Goal: Task Accomplishment & Management: Manage account settings

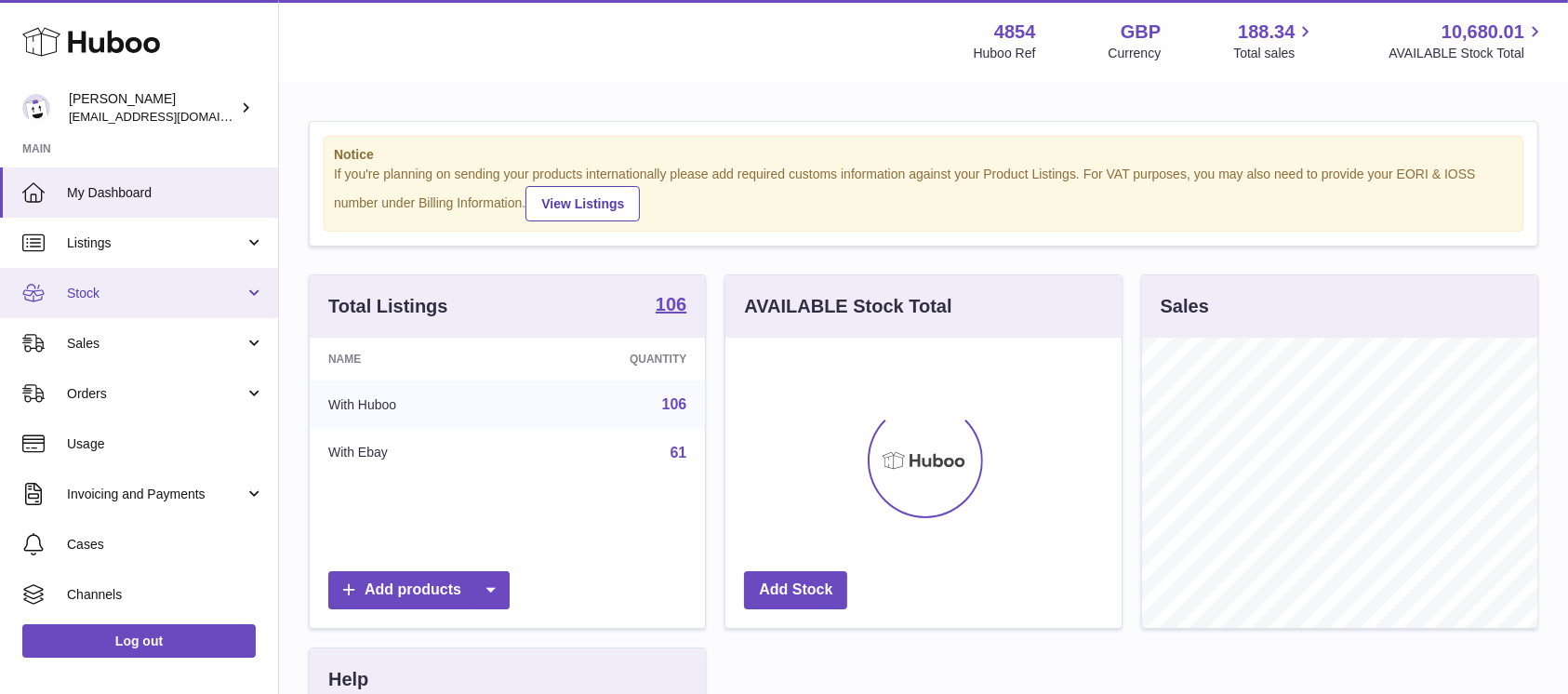
scroll to position [290, 395]
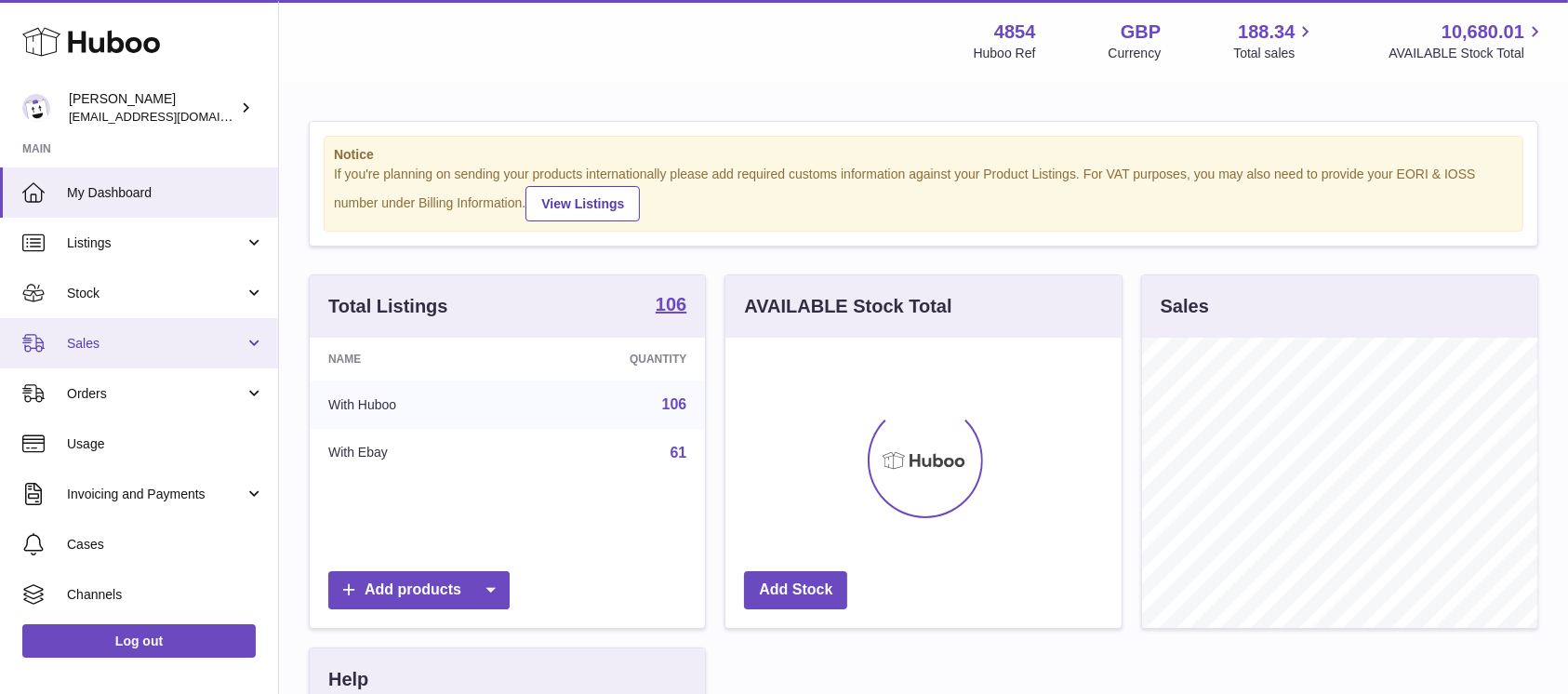
click at [163, 338] on span "Sales" at bounding box center [156, 344] width 178 height 18
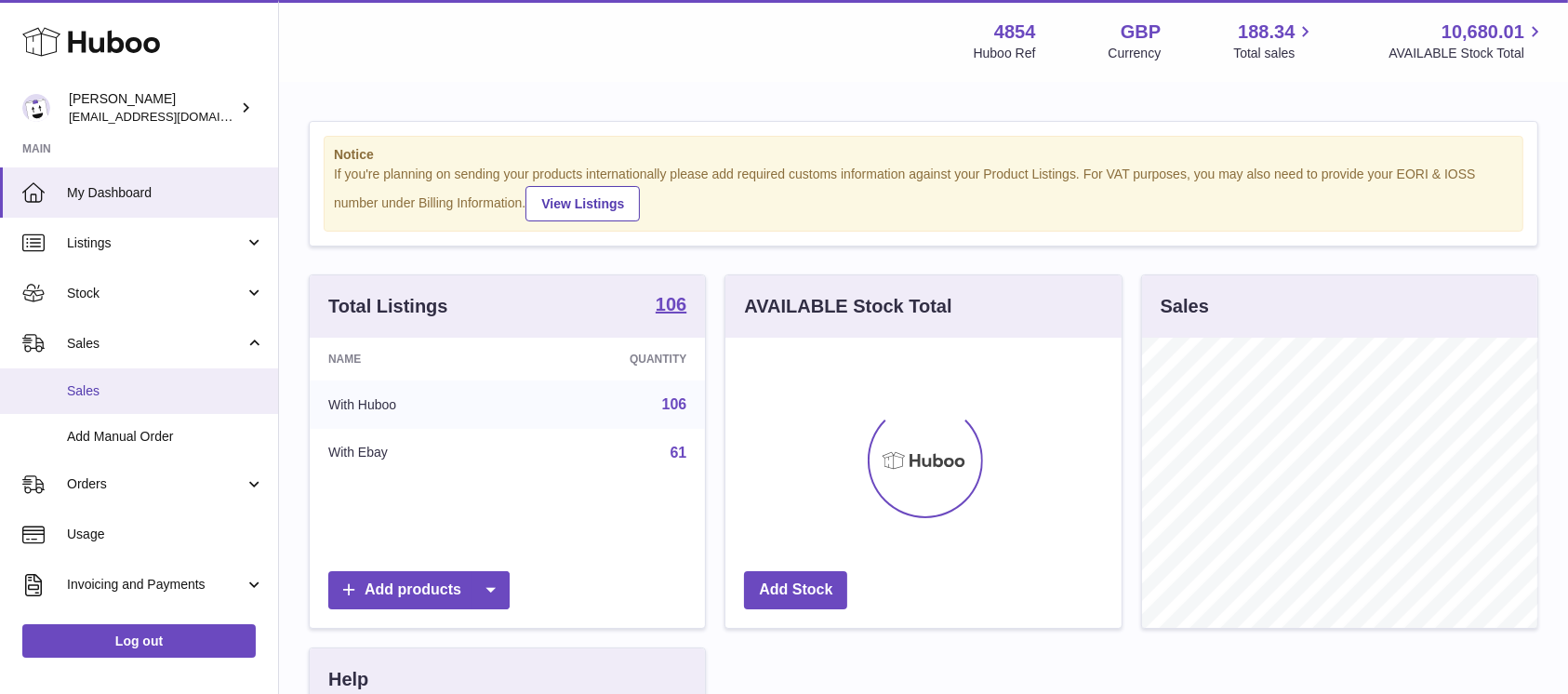
click at [127, 394] on span "Sales" at bounding box center [166, 391] width 197 height 18
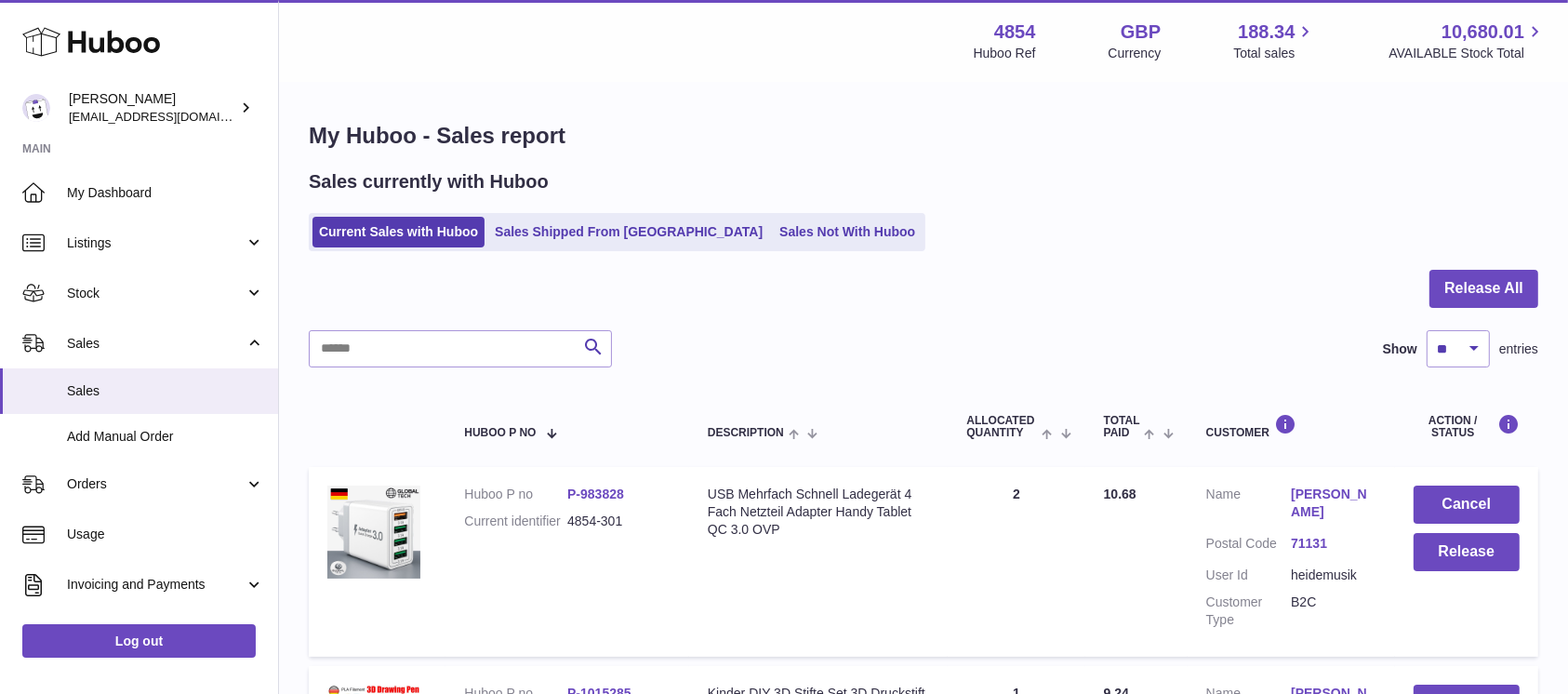
click at [1466, 278] on button "Release All" at bounding box center [1484, 288] width 109 height 38
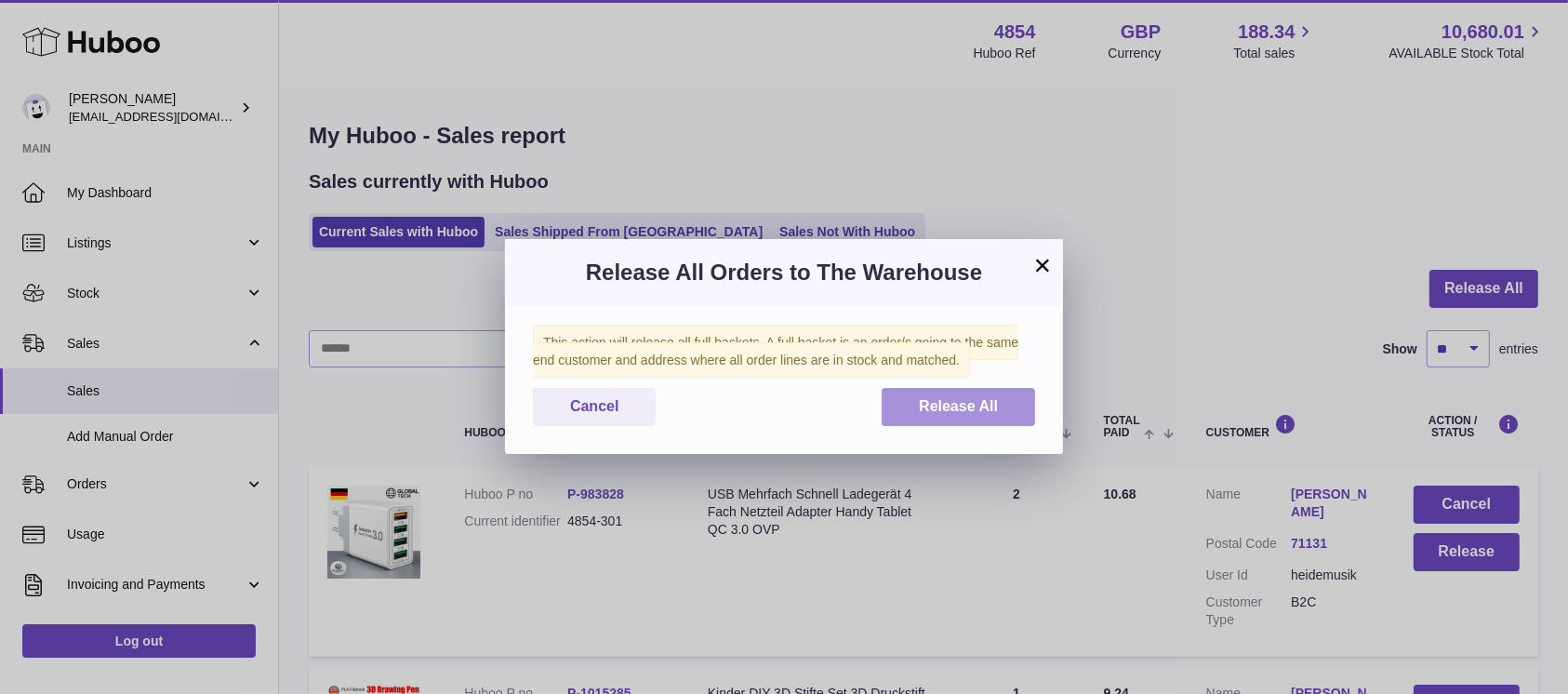
click at [902, 422] on button "Release All" at bounding box center [958, 407] width 153 height 38
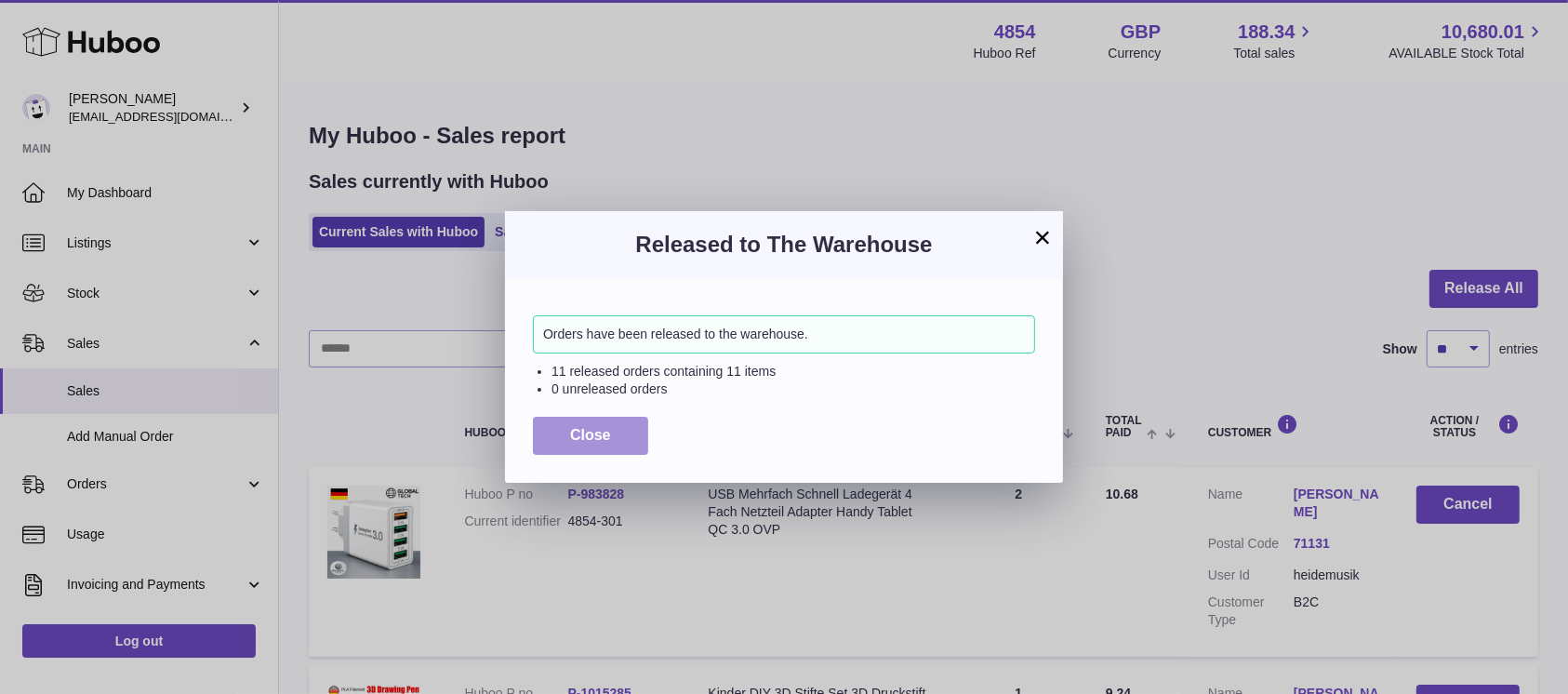
click at [568, 442] on button "Close" at bounding box center [590, 435] width 115 height 38
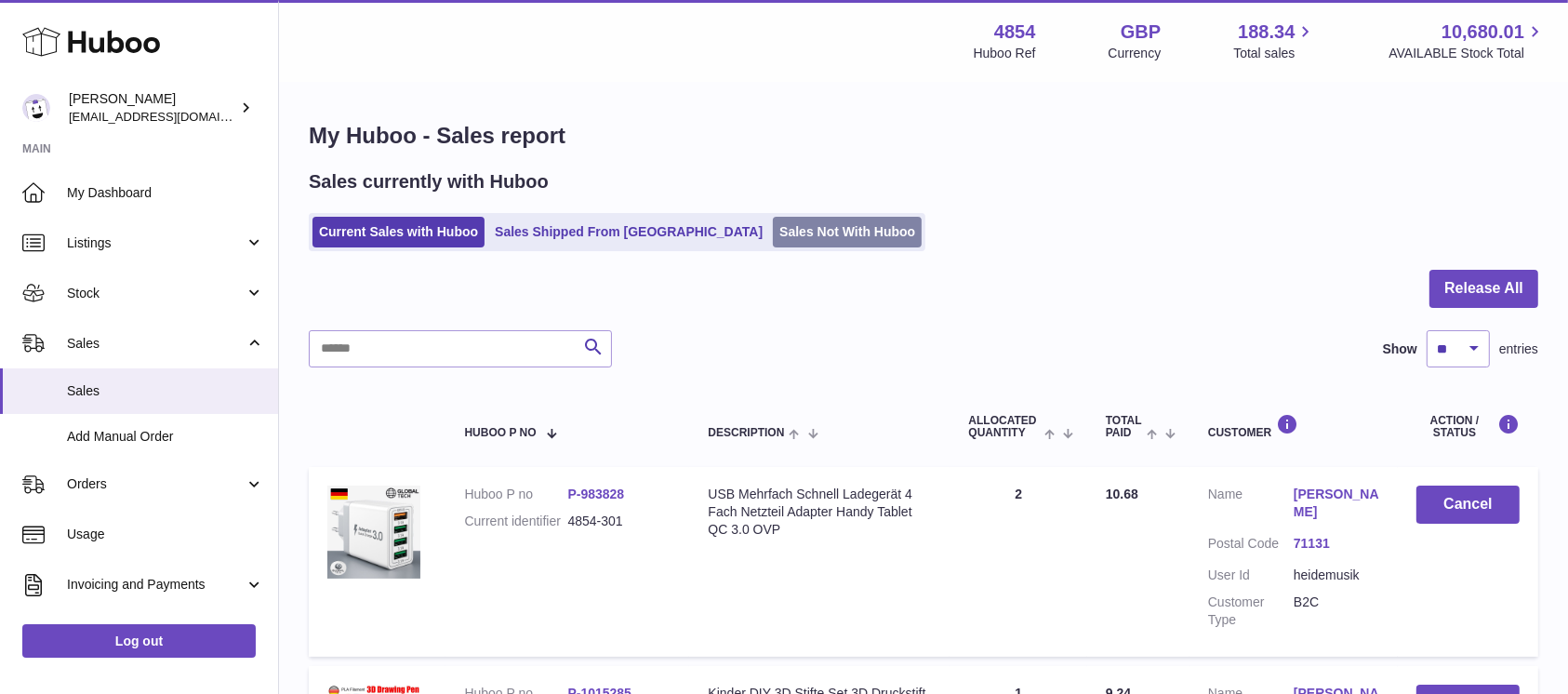
click at [773, 230] on link "Sales Not With Huboo" at bounding box center [848, 232] width 149 height 30
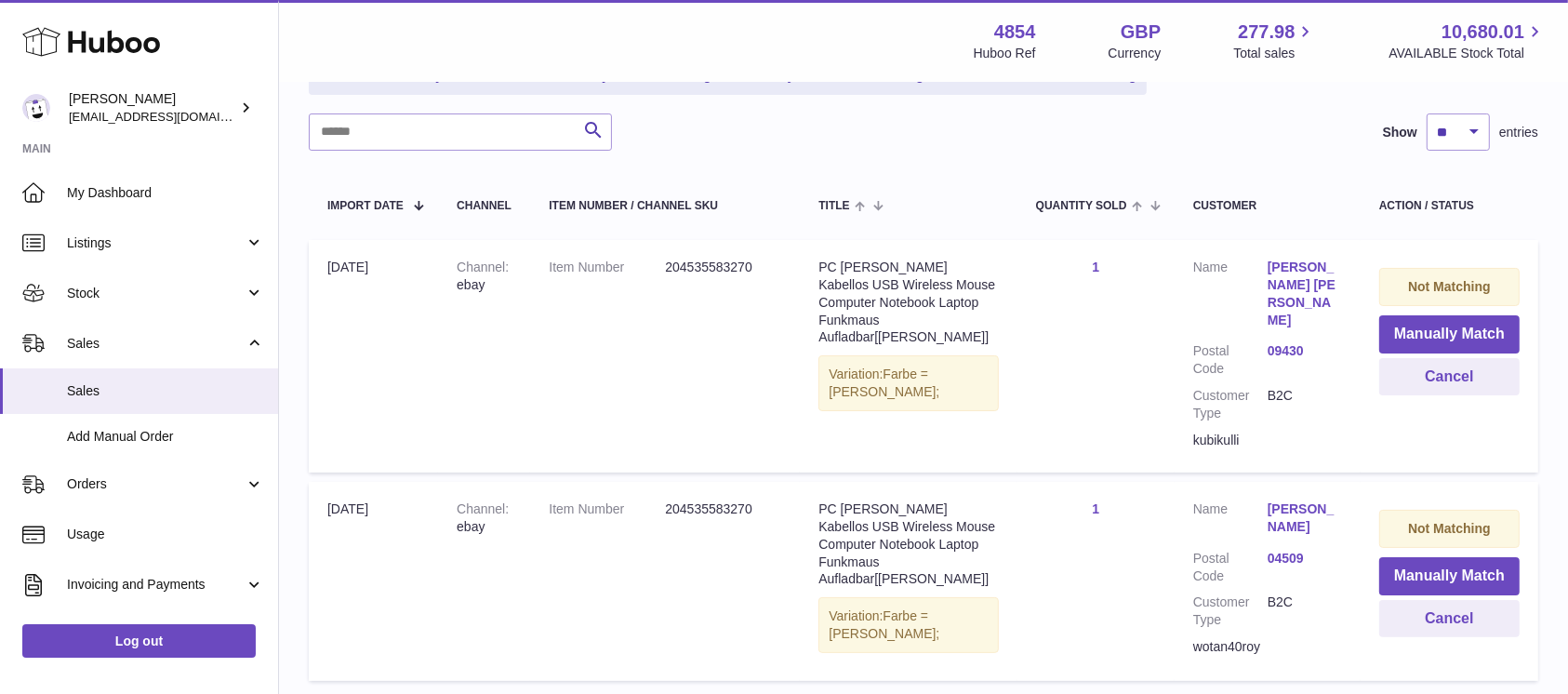
scroll to position [222, 0]
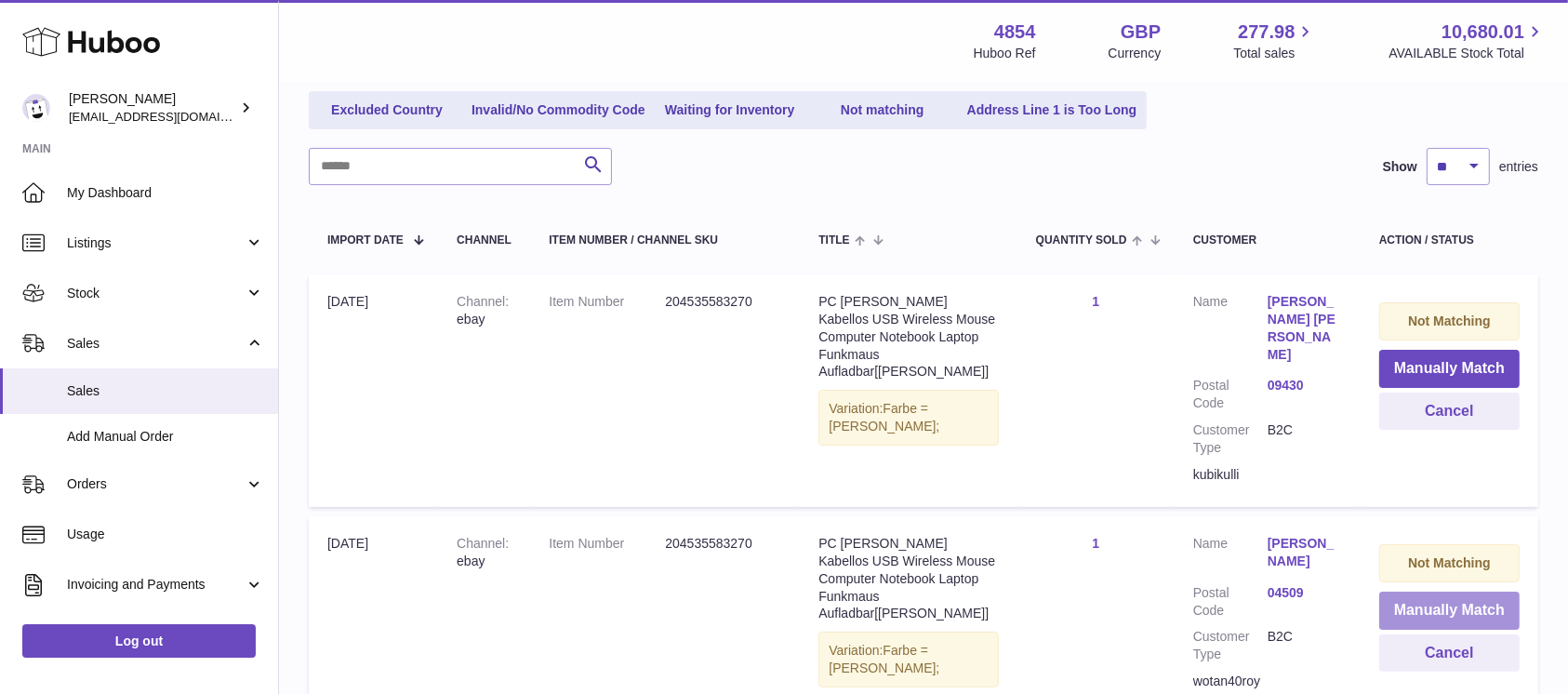
click at [1408, 591] on button "Manually Match" at bounding box center [1450, 610] width 141 height 38
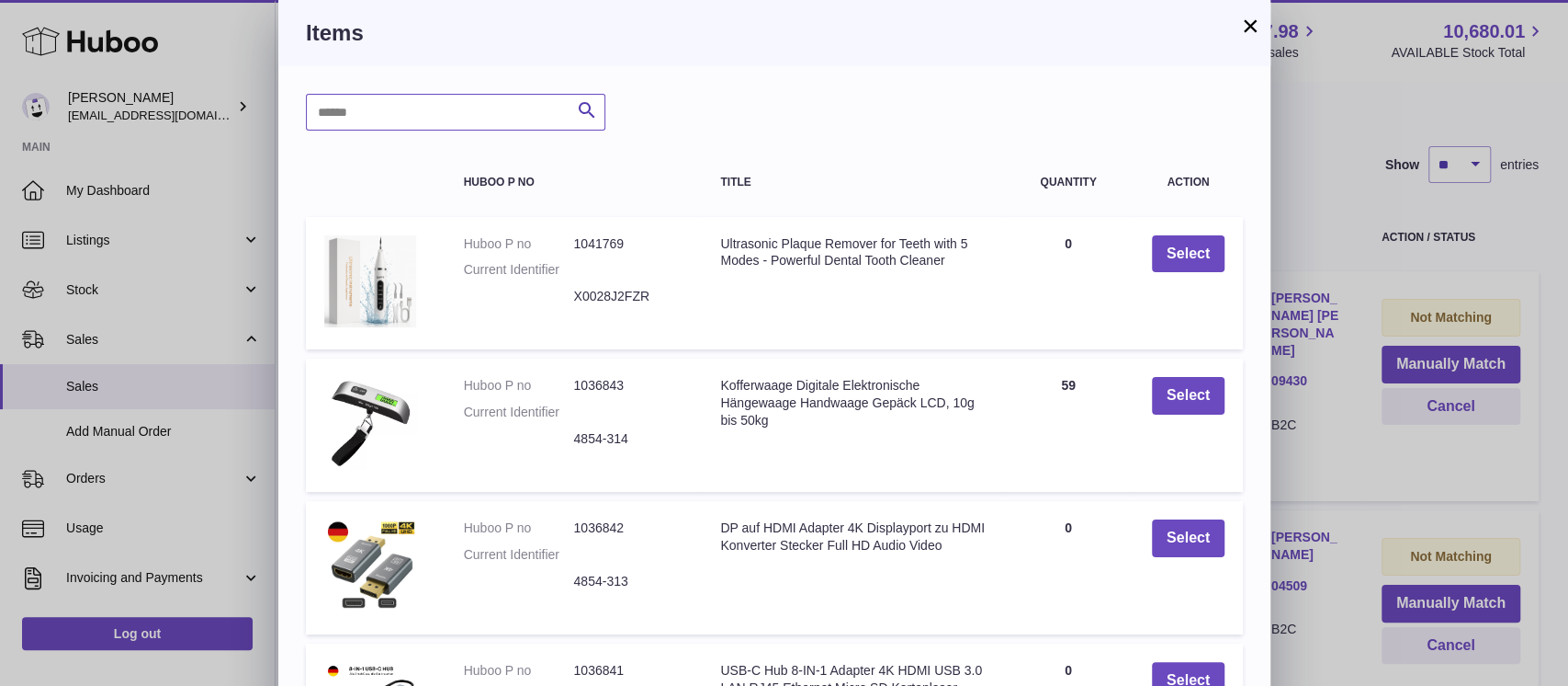
click at [389, 121] on input "text" at bounding box center [456, 112] width 299 height 37
type input "*****"
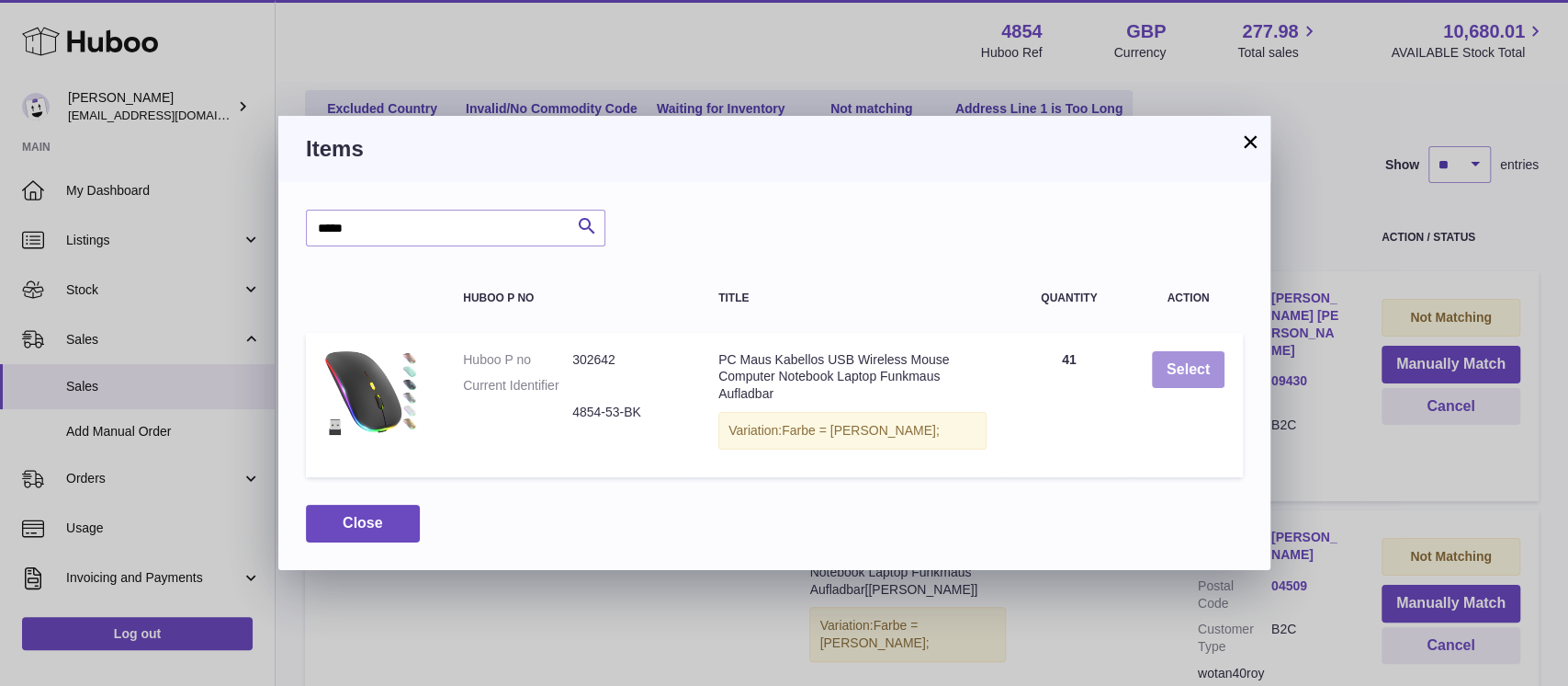
click at [1202, 358] on button "Select" at bounding box center [1188, 370] width 72 height 38
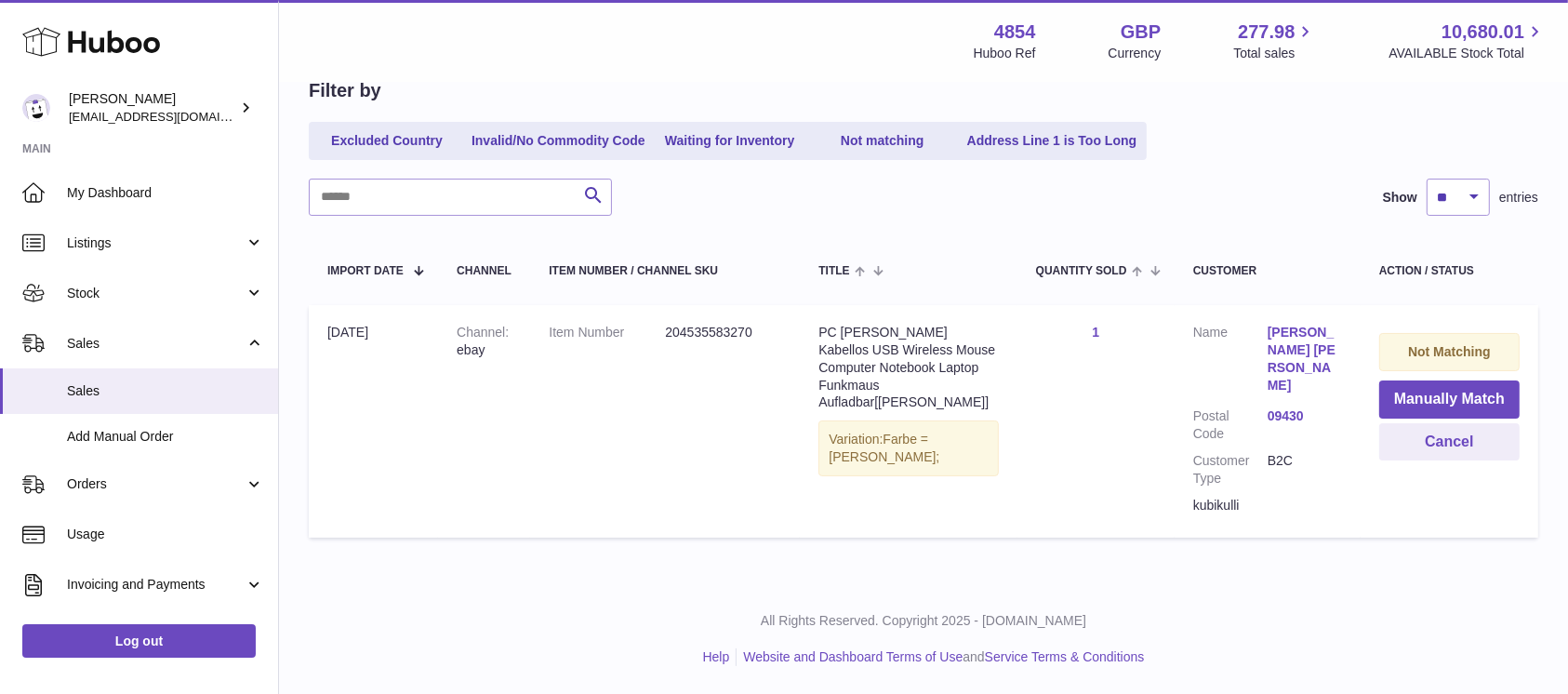
scroll to position [155, 0]
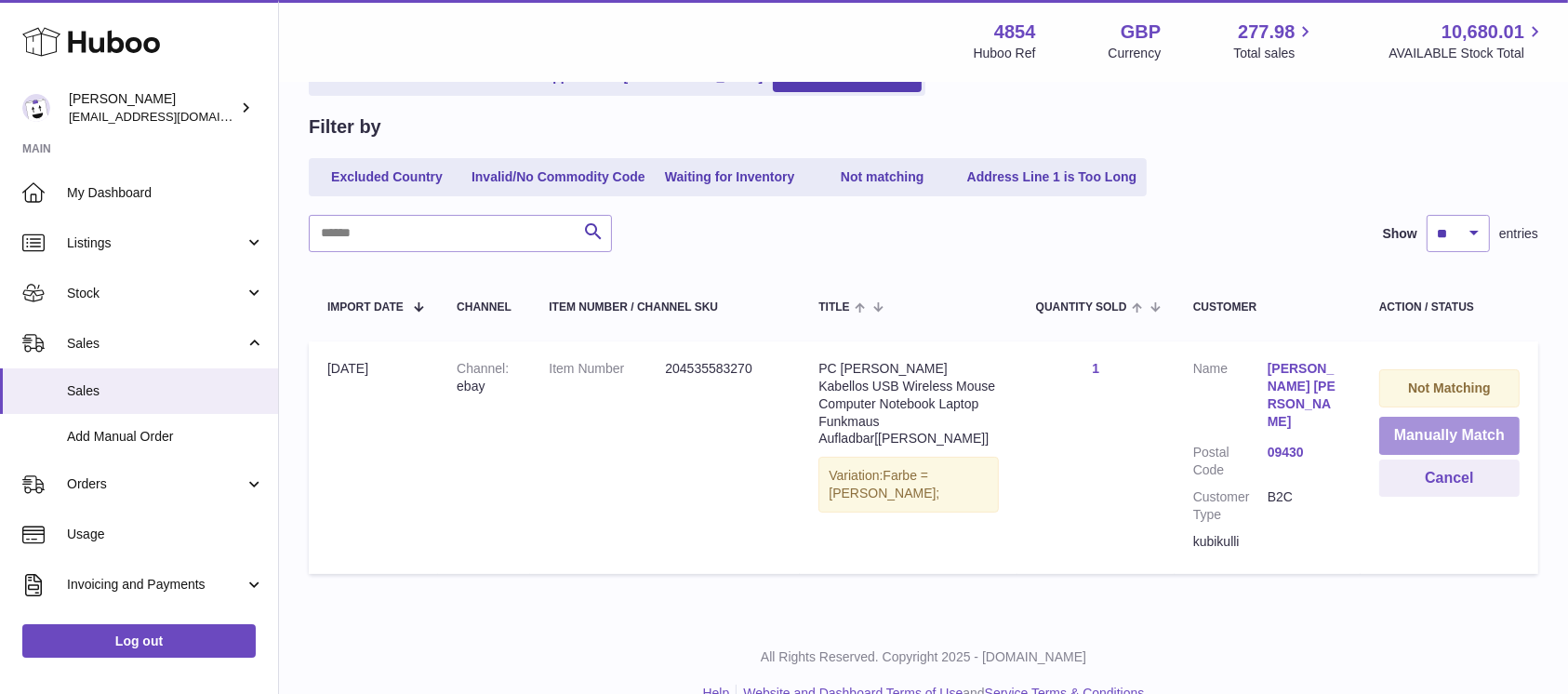
click at [1429, 430] on button "Manually Match" at bounding box center [1450, 435] width 141 height 38
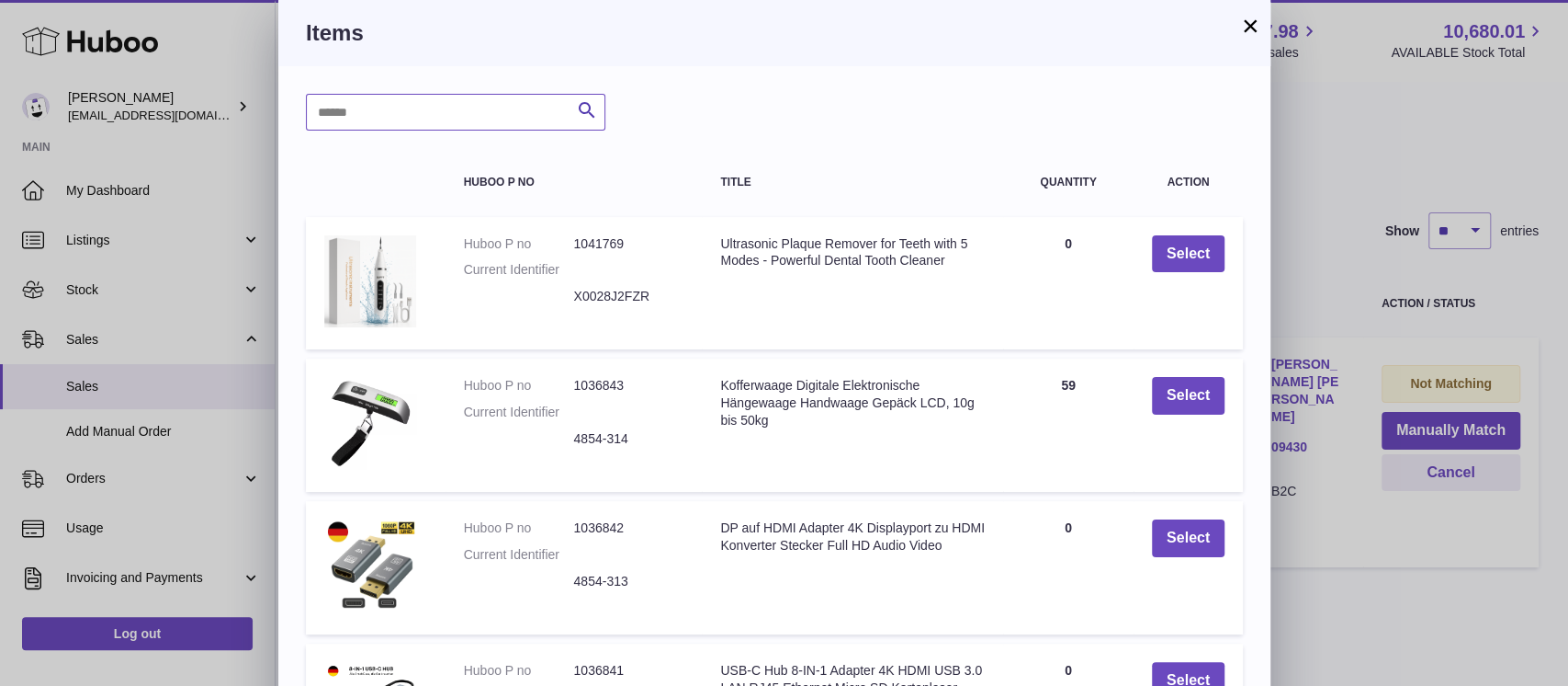
click at [435, 121] on input "text" at bounding box center [456, 112] width 299 height 37
type input "*****"
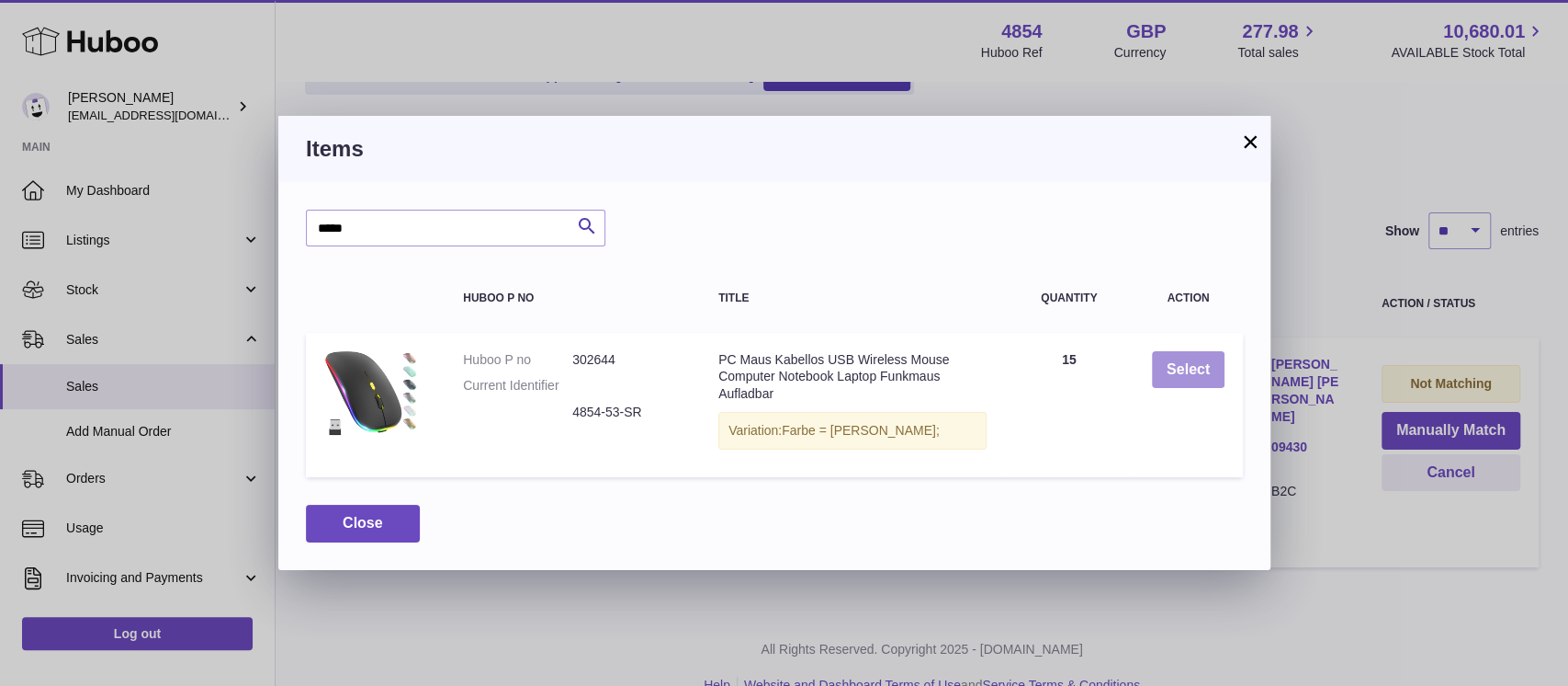
click at [1178, 357] on button "Select" at bounding box center [1188, 370] width 72 height 38
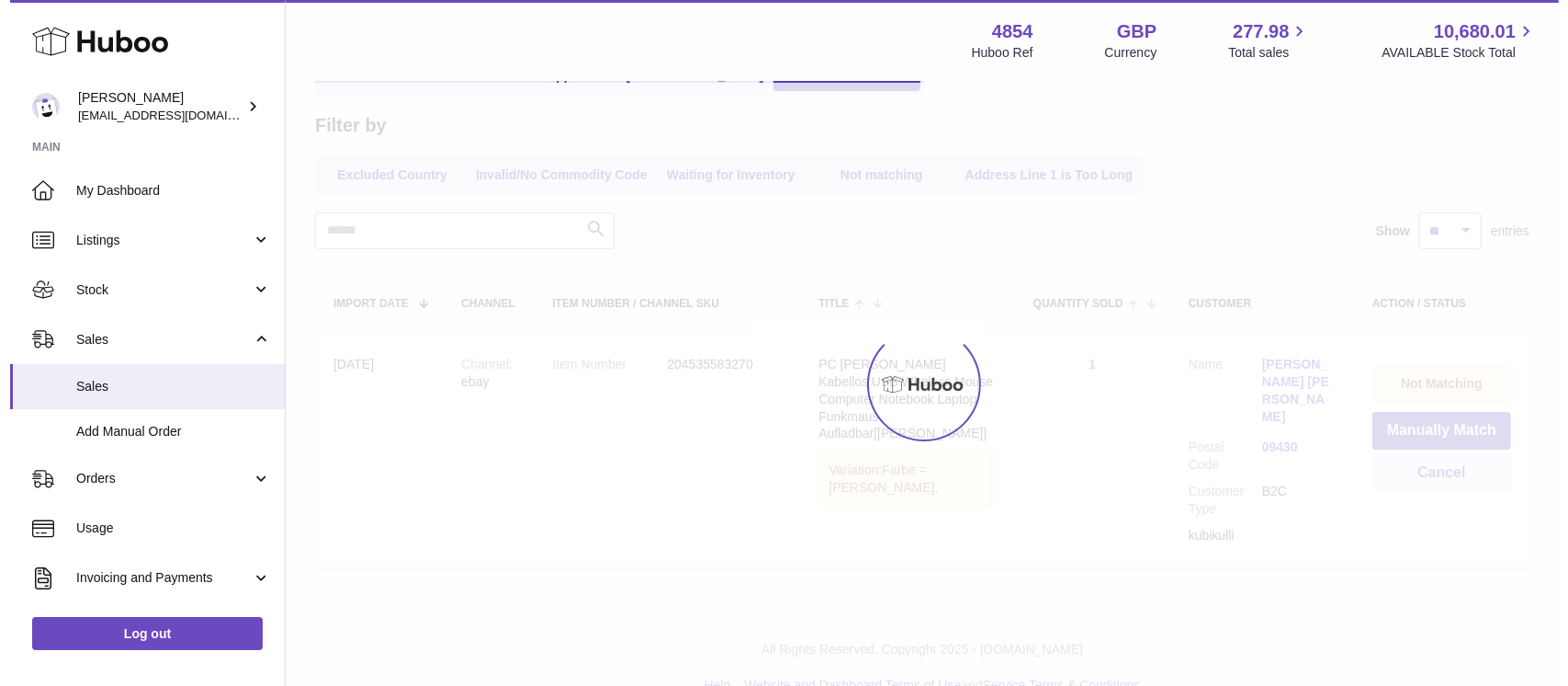
scroll to position [0, 0]
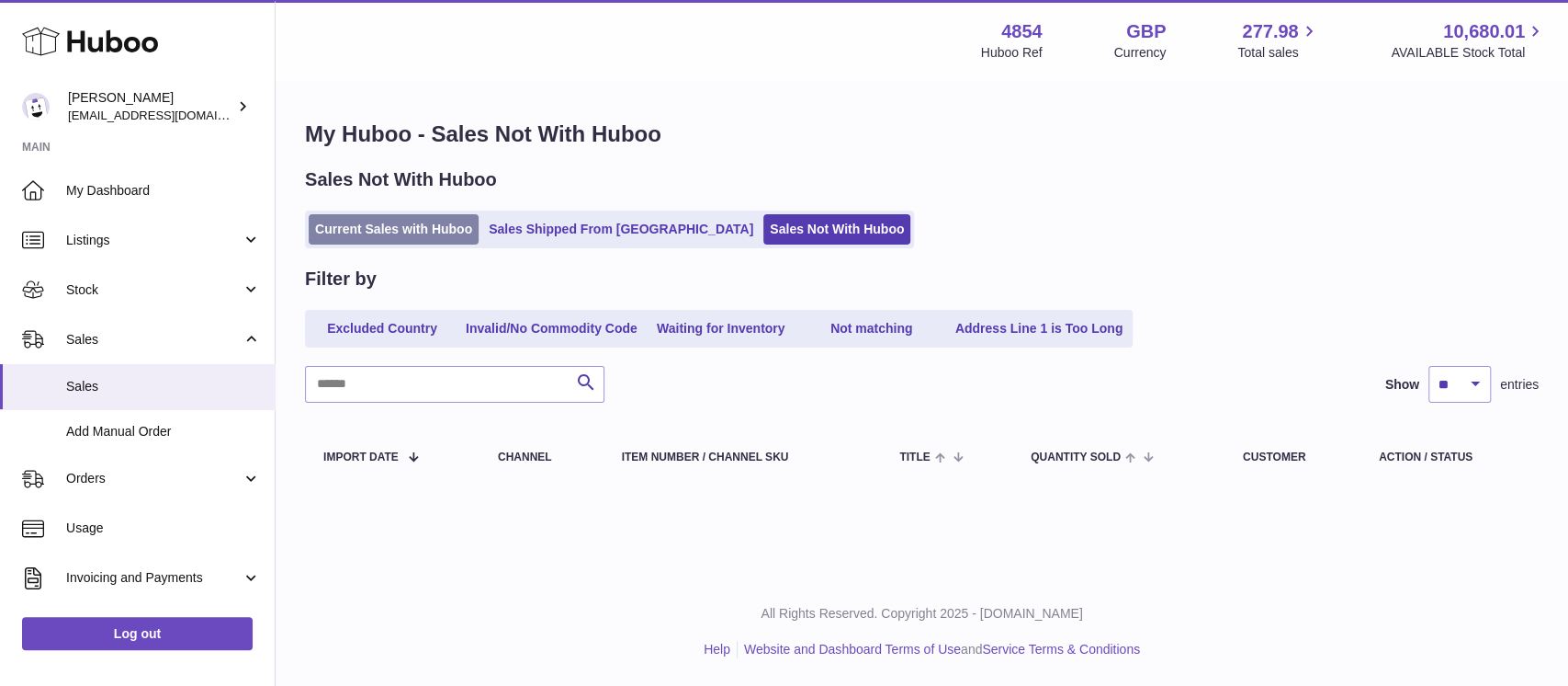
click at [426, 238] on link "Current Sales with Huboo" at bounding box center [394, 229] width 170 height 30
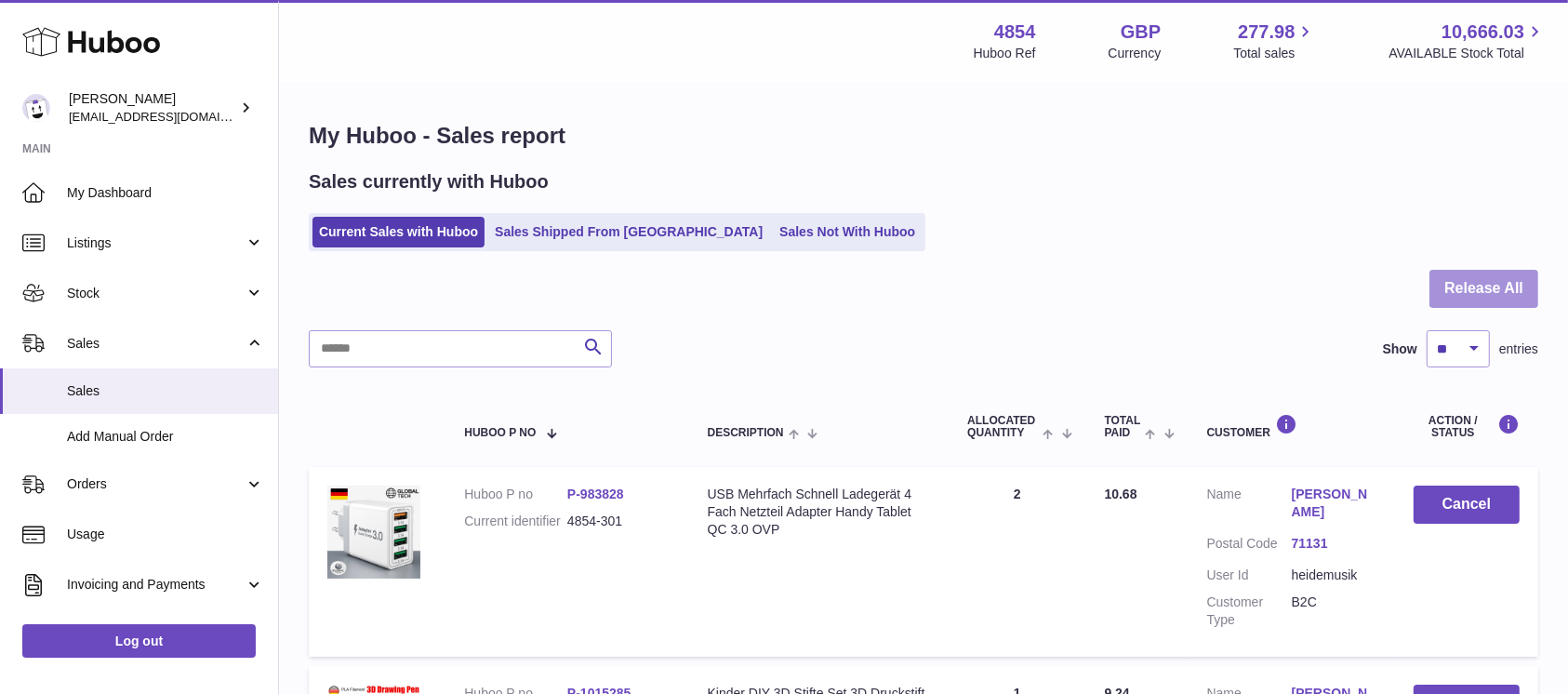
click at [1503, 283] on button "Release All" at bounding box center [1484, 288] width 109 height 38
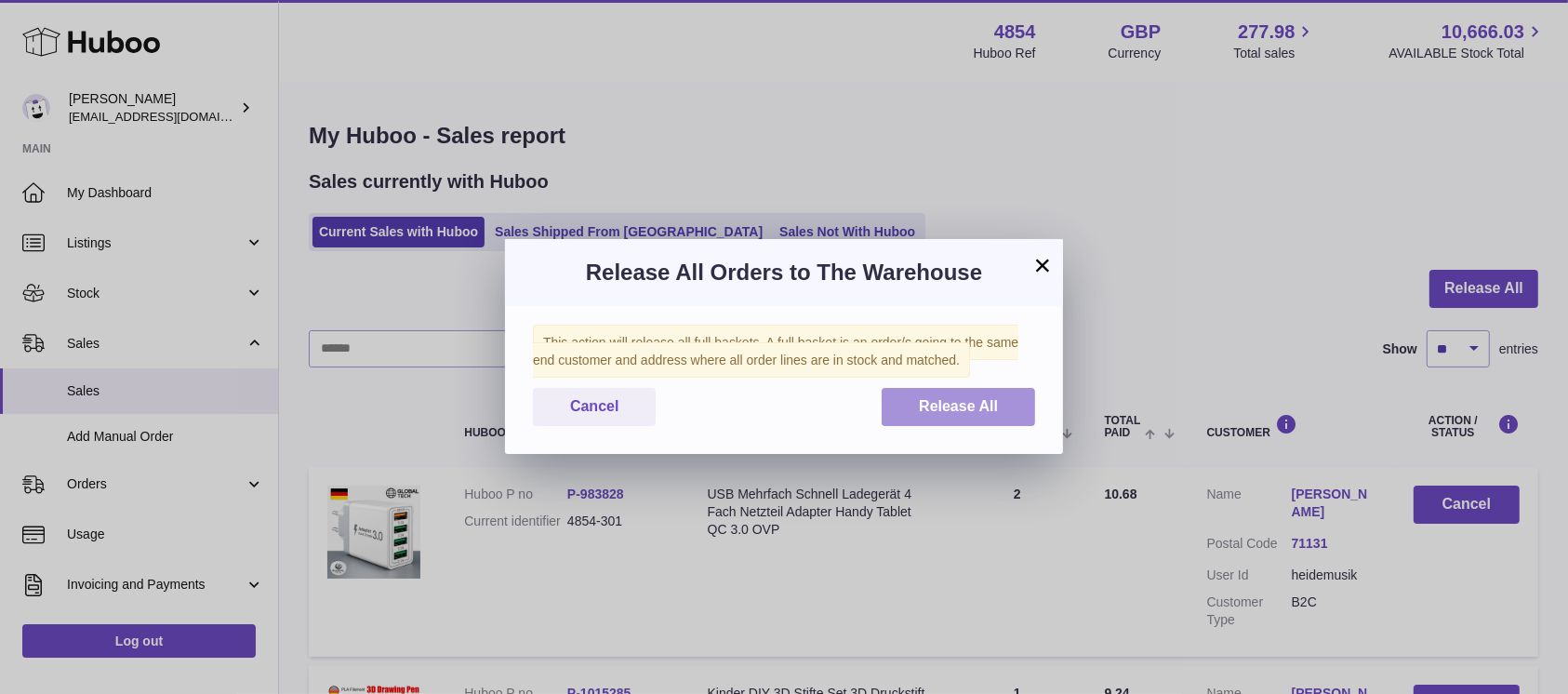
click at [927, 390] on button "Release All" at bounding box center [958, 407] width 153 height 38
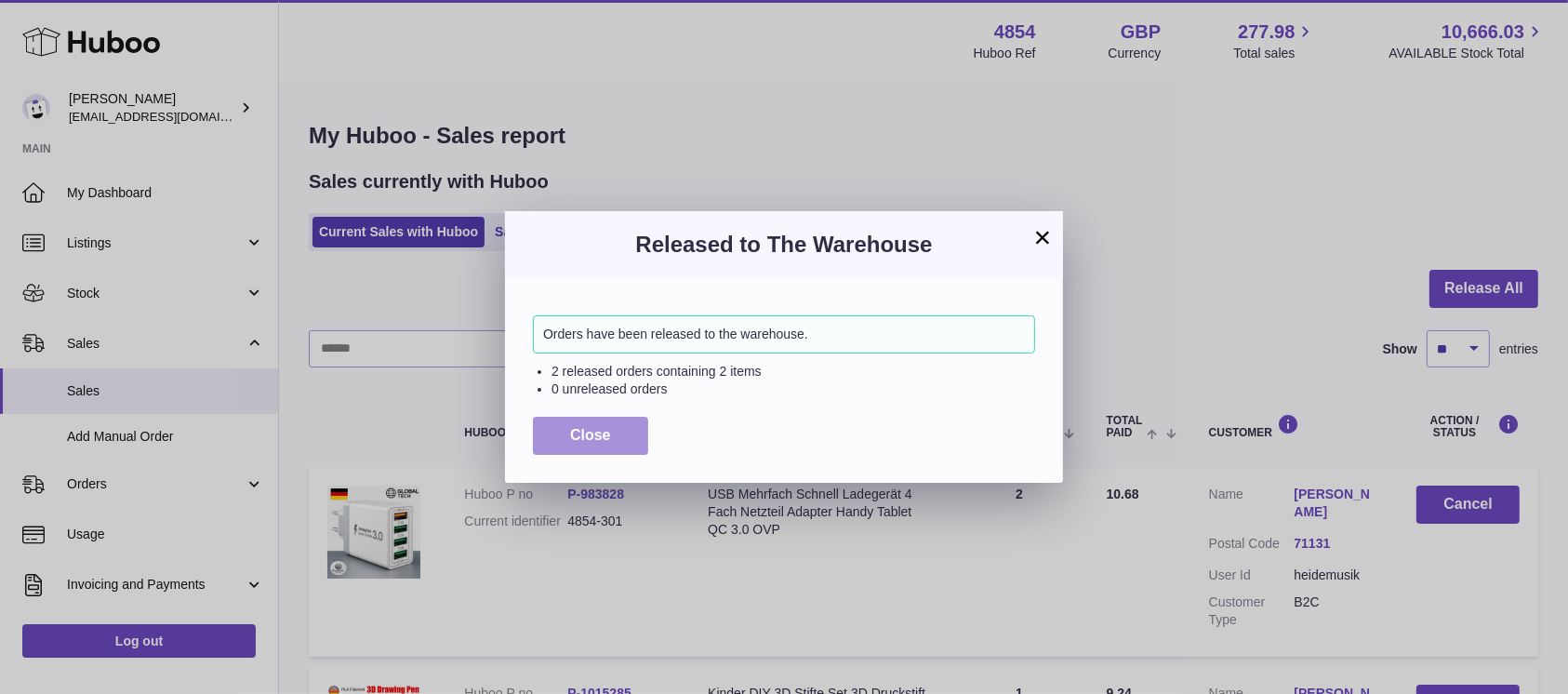
click at [558, 435] on button "Close" at bounding box center [590, 435] width 115 height 38
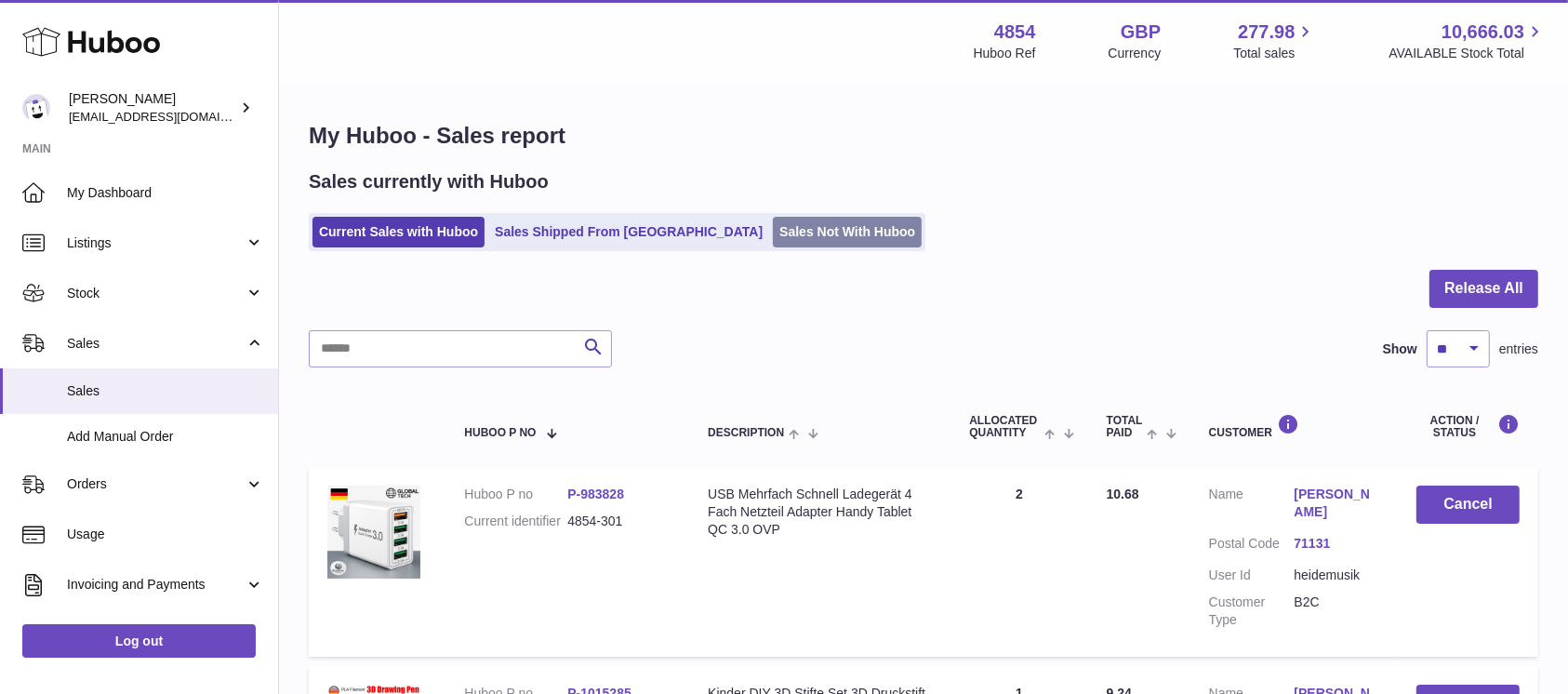
drag, startPoint x: 707, startPoint y: 202, endPoint x: 731, endPoint y: 222, distance: 31.2
click at [713, 209] on div "Sales currently with Huboo Current Sales with Huboo Sales Shipped From Huboo Sa…" at bounding box center [924, 210] width 1230 height 82
click at [773, 222] on link "Sales Not With Huboo" at bounding box center [848, 232] width 149 height 30
